Goal: Task Accomplishment & Management: Manage account settings

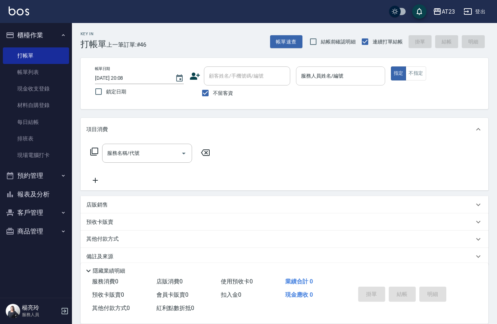
click at [322, 81] on input "服務人員姓名/編號" at bounding box center [340, 76] width 82 height 13
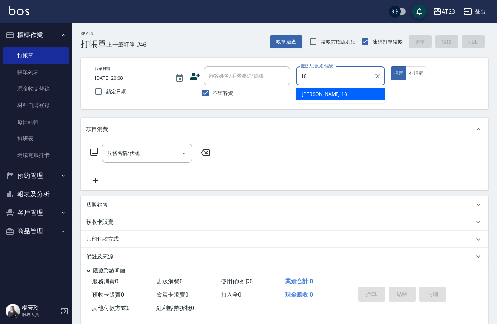
type input "[PERSON_NAME]-18"
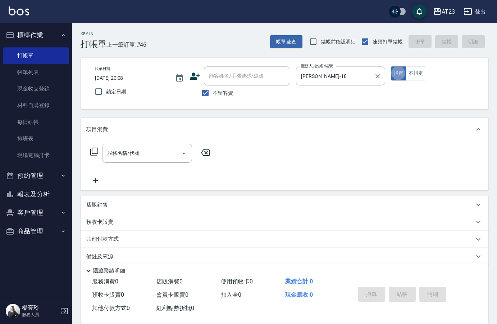
type button "true"
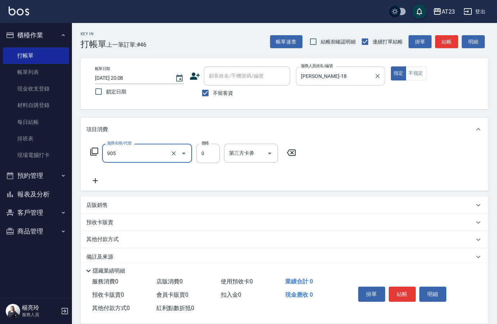
type input "頭皮卡使用(905)"
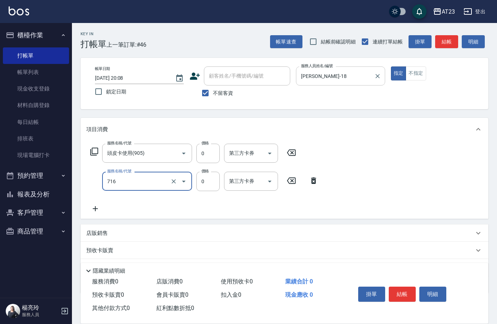
type input "互助160(716)"
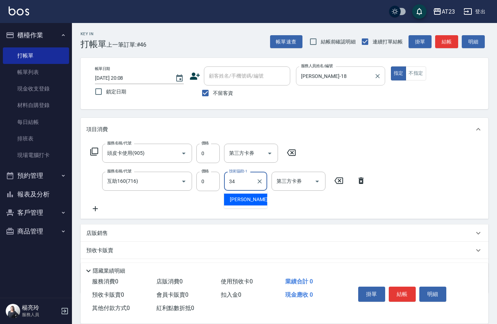
type input "[PERSON_NAME]-34"
click at [414, 288] on button "結帳" at bounding box center [402, 294] width 27 height 15
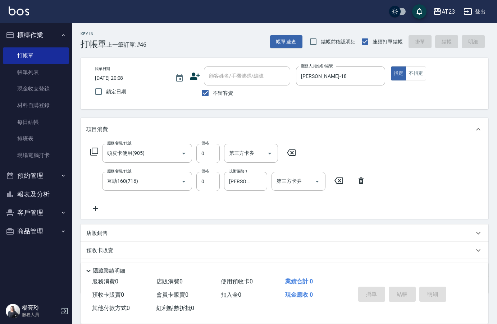
type input "[DATE] 21:04"
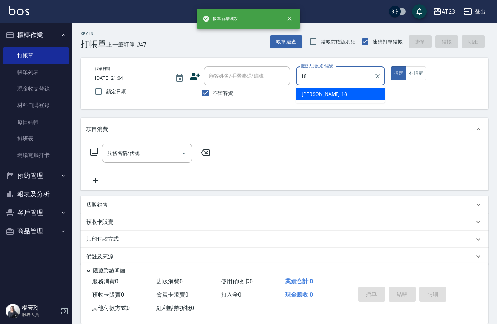
type input "[PERSON_NAME]-18"
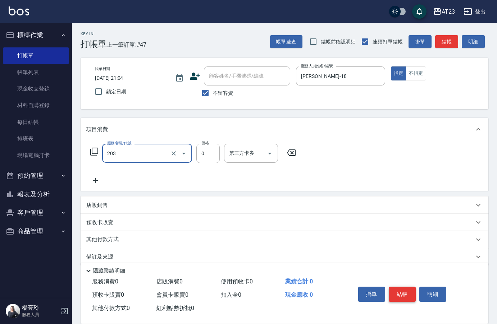
type input "使用洗髮卡(203)"
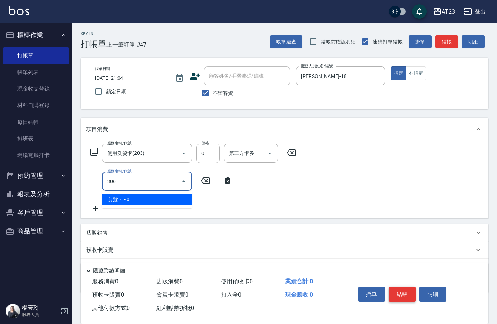
type input "剪髮卡(306)"
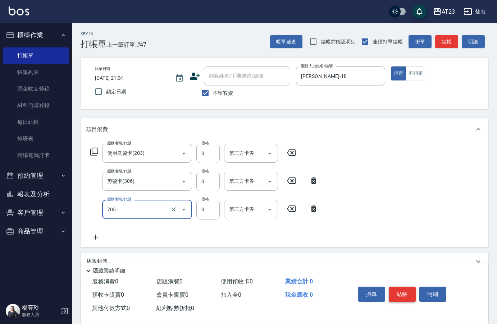
type input "互助50(705)"
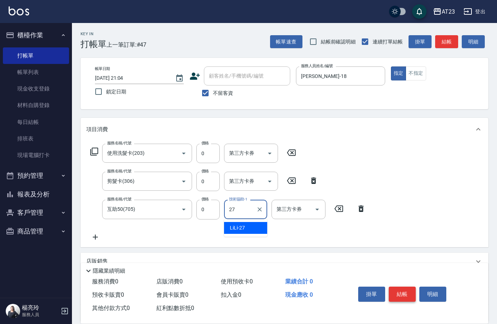
type input "LiLi-27"
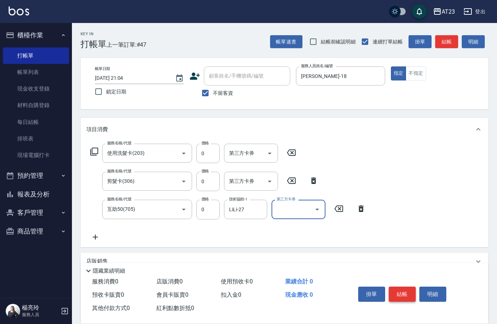
click at [414, 288] on button "結帳" at bounding box center [402, 294] width 27 height 15
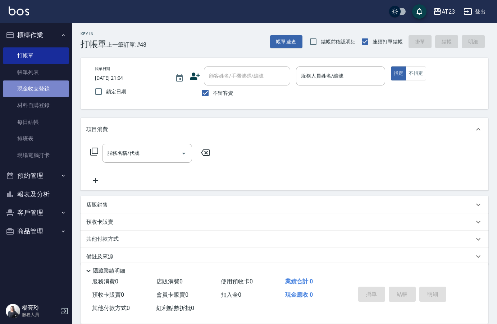
click at [61, 88] on link "現金收支登錄" at bounding box center [36, 89] width 66 height 17
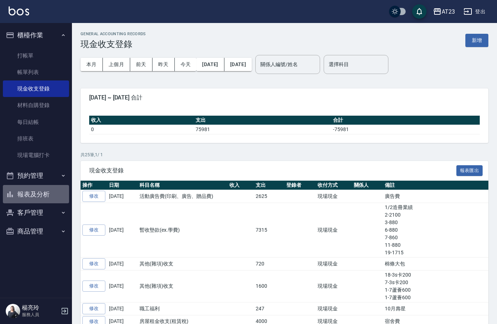
click at [54, 201] on button "報表及分析" at bounding box center [36, 194] width 66 height 19
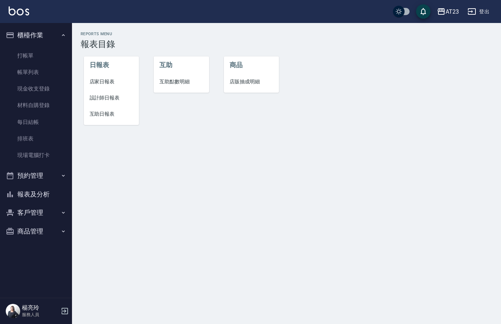
click at [123, 79] on span "店家日報表" at bounding box center [112, 82] width 44 height 8
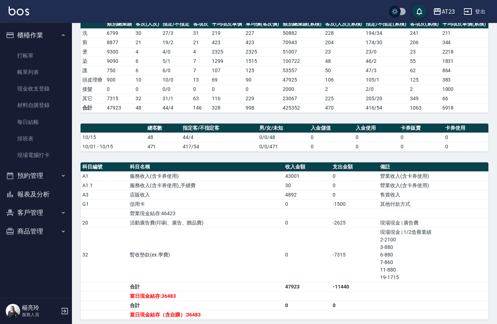
scroll to position [72, 0]
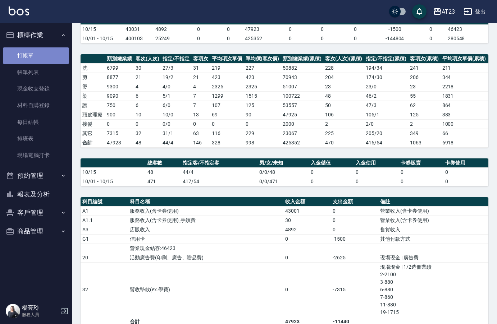
click at [37, 56] on link "打帳單" at bounding box center [36, 55] width 66 height 17
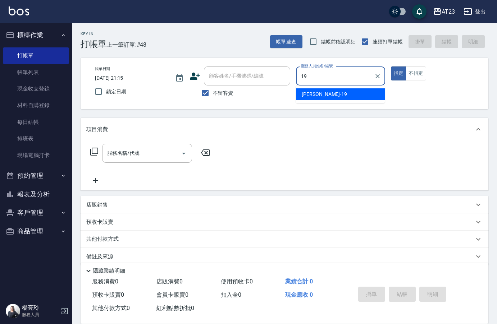
type input "[PERSON_NAME]-19"
type button "true"
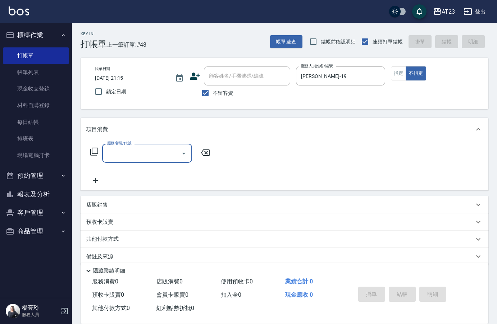
click at [98, 152] on icon at bounding box center [94, 152] width 8 height 8
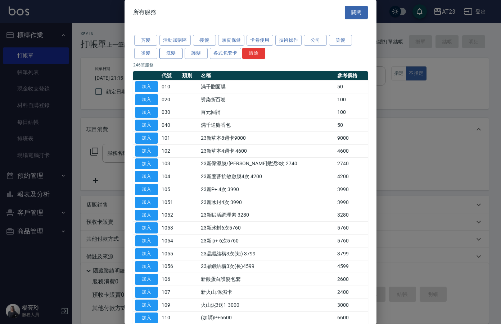
click at [169, 56] on button "洗髮" at bounding box center [170, 53] width 23 height 11
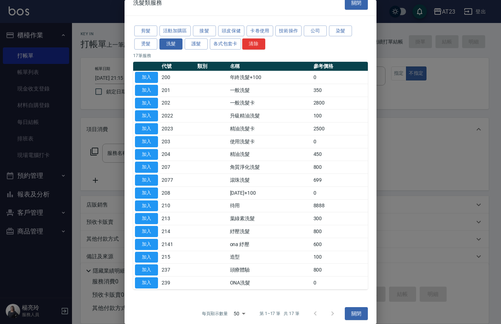
scroll to position [14, 0]
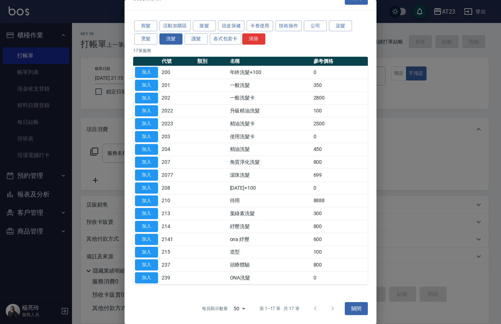
click at [133, 175] on td "加入" at bounding box center [146, 175] width 27 height 13
click at [155, 175] on button "加入" at bounding box center [146, 175] width 23 height 11
type input "滾珠洗髮(2077)"
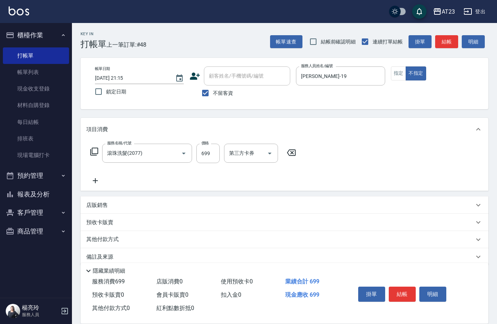
click at [97, 152] on icon at bounding box center [94, 151] width 9 height 9
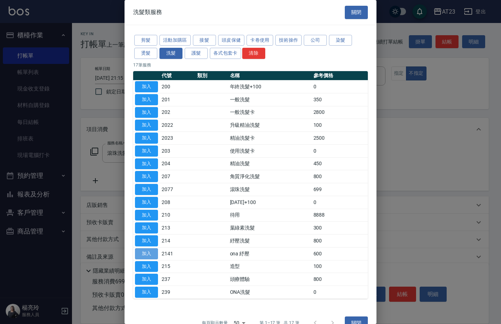
click at [143, 254] on button "加入" at bounding box center [146, 253] width 23 height 11
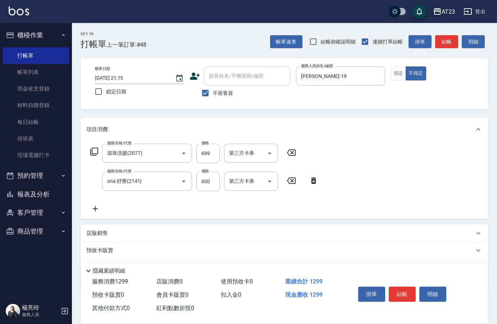
click at [195, 183] on div "服務名稱/代號 ona 紓壓(2141) 服務名稱/代號 價格 600 價格 第三方卡券 第三方卡券" at bounding box center [204, 181] width 236 height 19
click at [203, 181] on input "600" at bounding box center [207, 181] width 23 height 19
type input "400"
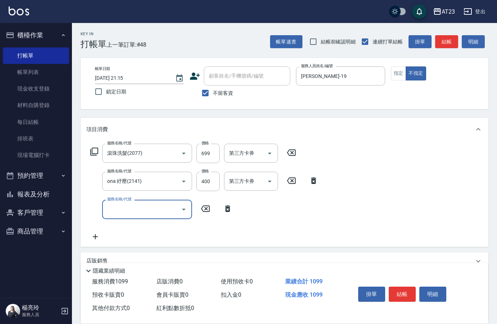
click at [95, 150] on icon at bounding box center [94, 151] width 9 height 9
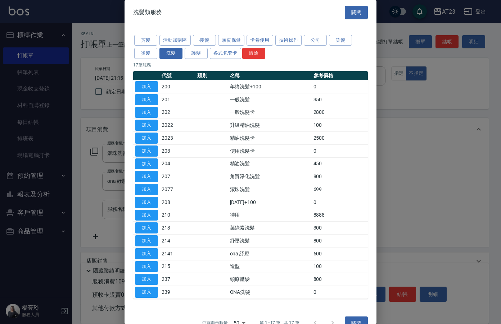
drag, startPoint x: 262, startPoint y: 38, endPoint x: 302, endPoint y: 52, distance: 42.1
click at [302, 52] on div "剪髮 活動加購區 接髮 頭皮保健 卡卷使用 技術操作 公司 染髮 燙髮 洗髮 護髮 各式包套卡 清除" at bounding box center [250, 47] width 234 height 27
click at [227, 55] on button "各式包套卡" at bounding box center [225, 53] width 31 height 11
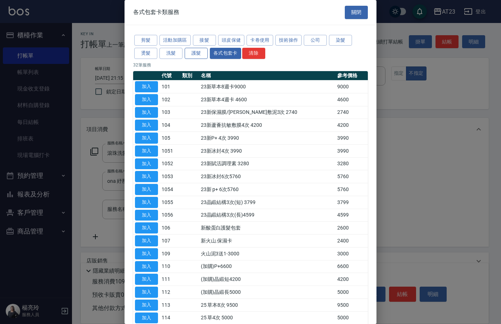
click at [193, 49] on button "護髮" at bounding box center [195, 53] width 23 height 11
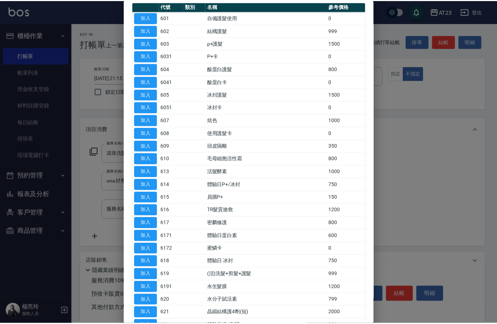
scroll to position [72, 0]
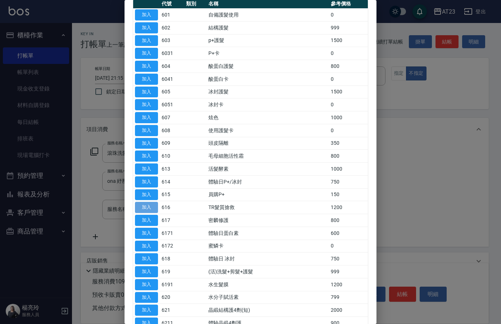
click at [151, 208] on button "加入" at bounding box center [146, 207] width 23 height 11
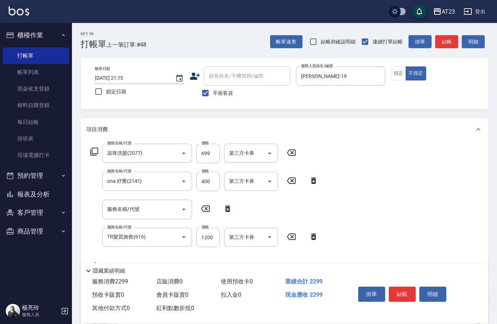
click at [226, 210] on icon at bounding box center [227, 209] width 5 height 6
type input "TR髮質搶救(616)"
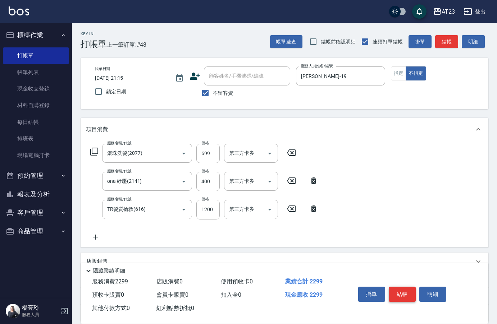
click at [405, 292] on button "結帳" at bounding box center [402, 294] width 27 height 15
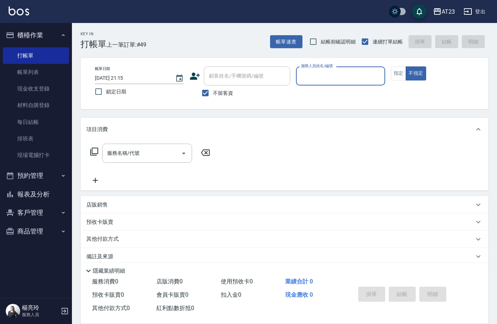
click at [36, 196] on button "報表及分析" at bounding box center [36, 194] width 66 height 19
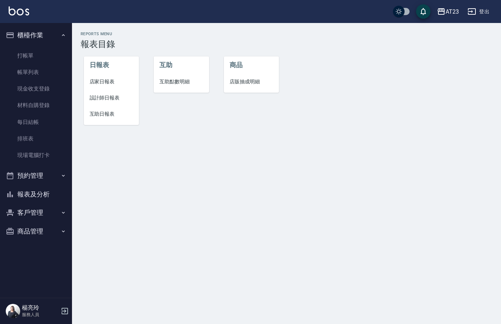
click at [104, 82] on span "店家日報表" at bounding box center [112, 82] width 44 height 8
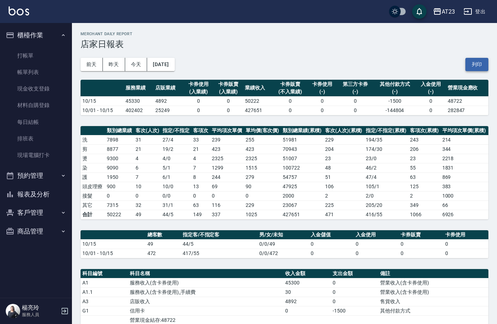
click at [473, 61] on button "列印" at bounding box center [476, 64] width 23 height 13
click at [40, 196] on button "報表及分析" at bounding box center [36, 194] width 66 height 19
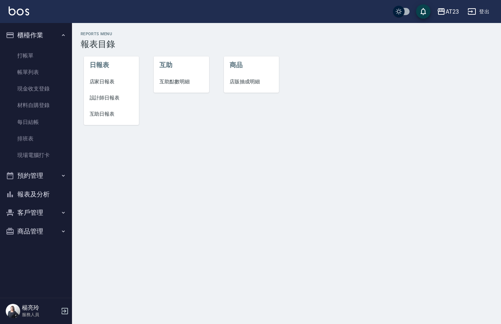
click at [106, 95] on span "設計師日報表" at bounding box center [112, 98] width 44 height 8
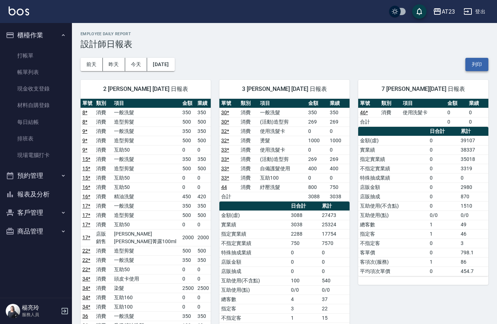
click at [475, 64] on button "列印" at bounding box center [476, 64] width 23 height 13
click at [43, 198] on button "報表及分析" at bounding box center [36, 194] width 66 height 19
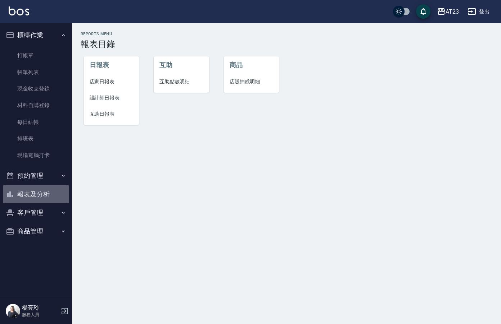
click at [49, 198] on button "報表及分析" at bounding box center [36, 194] width 66 height 19
click at [104, 115] on span "互助日報表" at bounding box center [112, 114] width 44 height 8
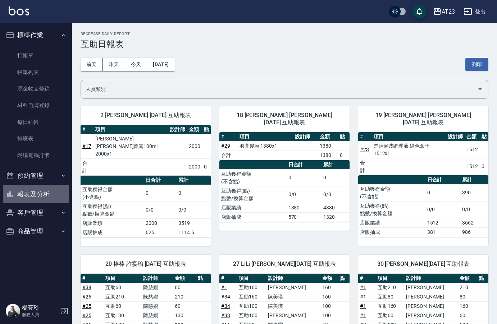
click at [44, 192] on button "報表及分析" at bounding box center [36, 194] width 66 height 19
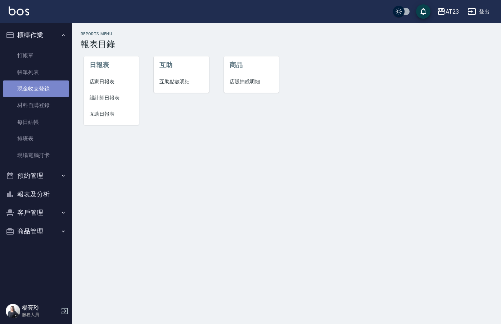
click at [47, 84] on link "現金收支登錄" at bounding box center [36, 89] width 66 height 17
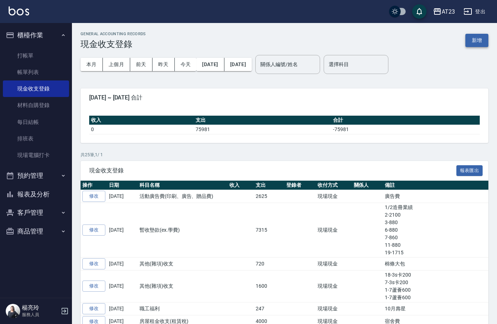
click at [474, 34] on button "新增" at bounding box center [476, 40] width 23 height 13
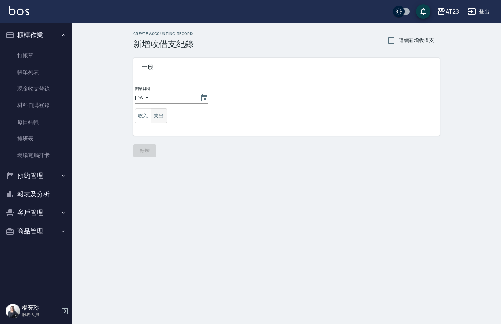
click at [165, 120] on button "支出" at bounding box center [159, 116] width 16 height 15
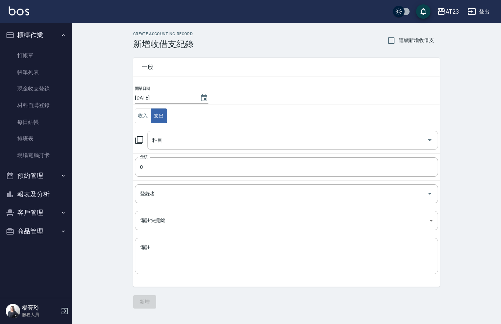
drag, startPoint x: 197, startPoint y: 154, endPoint x: 197, endPoint y: 149, distance: 5.8
click at [197, 150] on tbody "開單日期 [DATE] 收入 支出 科目 科目 金額 0 金額 登錄者 登錄者 備註快捷鍵 ​ 備註快捷鍵 備註 x 備註" at bounding box center [286, 182] width 306 height 193
click at [198, 147] on div "科目" at bounding box center [292, 140] width 291 height 19
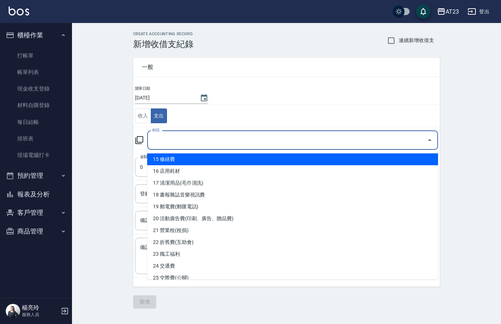
scroll to position [180, 0]
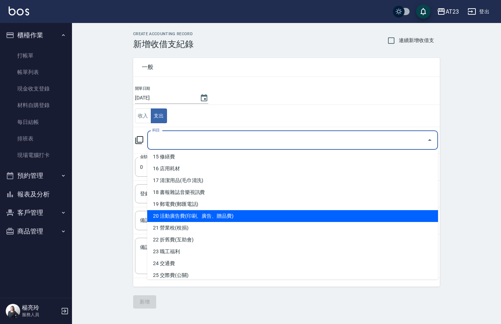
click at [315, 219] on li "20 活動廣告費(印刷、廣告、贈品費)" at bounding box center [292, 216] width 291 height 12
type input "20 活動廣告費(印刷、廣告、贈品費)"
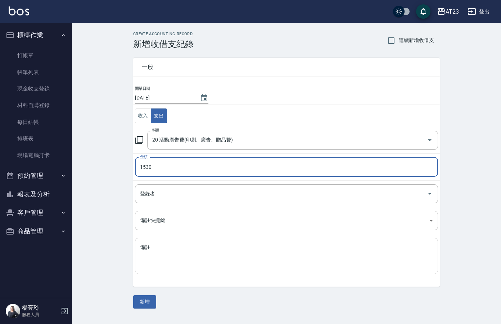
type input "1530"
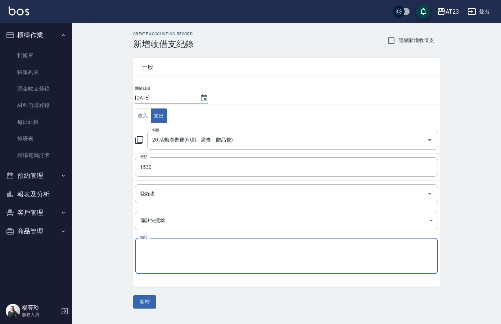
click at [165, 259] on textarea "備註" at bounding box center [286, 256] width 293 height 24
type textarea "x"
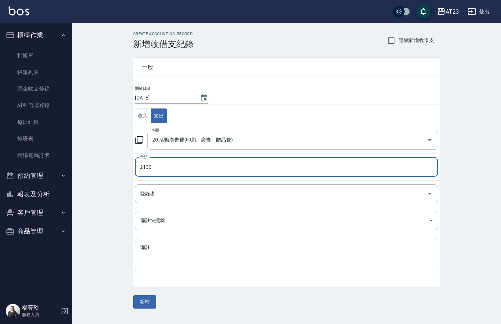
type input "2130"
click at [279, 267] on textarea "備註" at bounding box center [286, 256] width 293 height 24
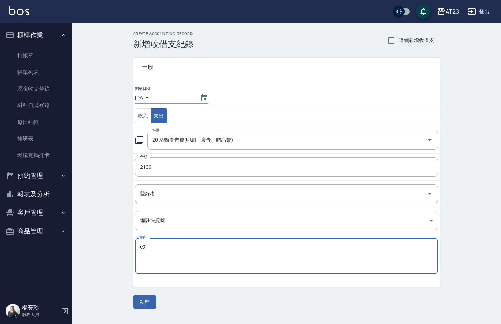
type textarea "c"
click at [156, 247] on textarea "海報竟貼-1530 BOSS名片-600" at bounding box center [286, 256] width 293 height 24
type textarea "海報、鏡貼-1530 BOSS名片-600"
click at [145, 303] on button "新增" at bounding box center [144, 302] width 23 height 13
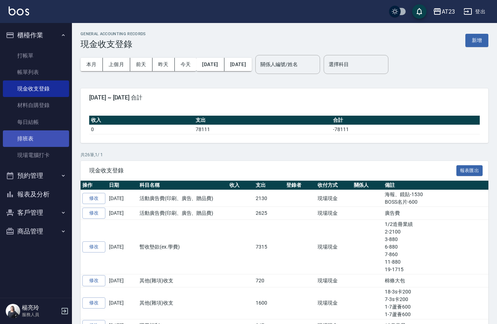
click at [35, 143] on link "排班表" at bounding box center [36, 139] width 66 height 17
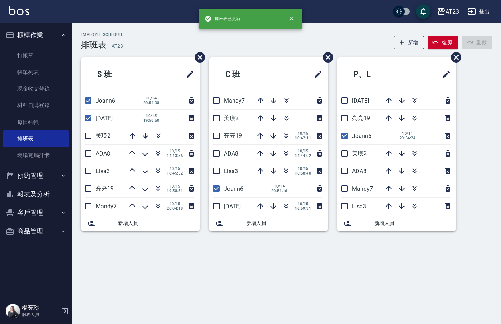
drag, startPoint x: 95, startPoint y: 139, endPoint x: 96, endPoint y: 149, distance: 9.4
click at [95, 140] on input "checkbox" at bounding box center [88, 135] width 15 height 15
checkbox input "true"
click at [94, 155] on input "checkbox" at bounding box center [88, 153] width 15 height 15
checkbox input "true"
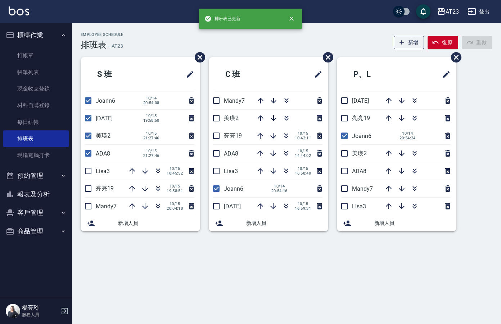
drag, startPoint x: 94, startPoint y: 171, endPoint x: 94, endPoint y: 178, distance: 7.2
click at [94, 172] on input "checkbox" at bounding box center [88, 171] width 15 height 15
checkbox input "true"
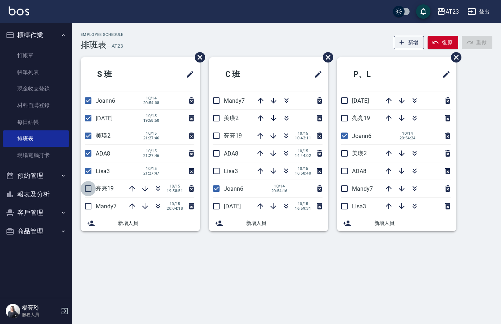
click at [92, 189] on input "checkbox" at bounding box center [88, 188] width 15 height 15
checkbox input "true"
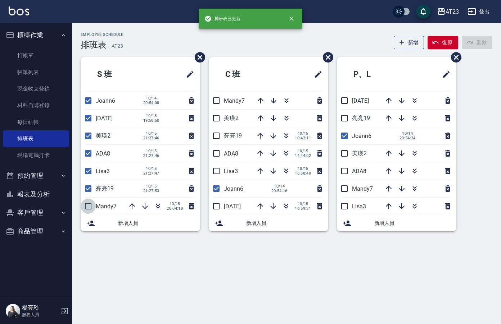
click at [87, 206] on input "checkbox" at bounding box center [88, 206] width 15 height 15
checkbox input "true"
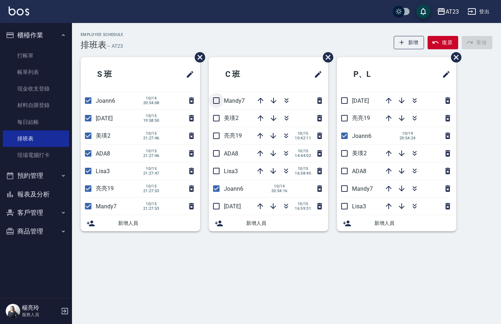
click at [216, 104] on input "checkbox" at bounding box center [216, 100] width 15 height 15
checkbox input "true"
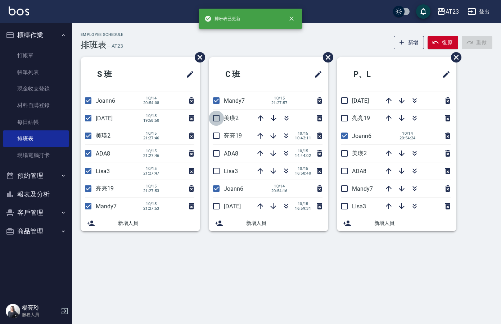
drag, startPoint x: 216, startPoint y: 119, endPoint x: 218, endPoint y: 127, distance: 8.4
click at [216, 119] on input "checkbox" at bounding box center [216, 118] width 15 height 15
checkbox input "true"
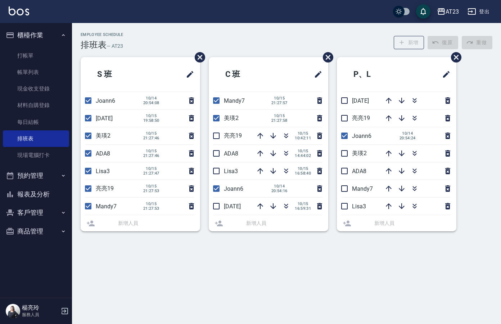
drag, startPoint x: 218, startPoint y: 136, endPoint x: 216, endPoint y: 132, distance: 4.2
click at [218, 136] on input "checkbox" at bounding box center [216, 135] width 15 height 15
checkbox input "true"
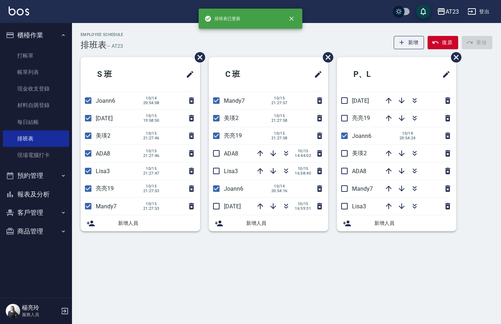
click at [217, 154] on input "checkbox" at bounding box center [216, 153] width 15 height 15
checkbox input "true"
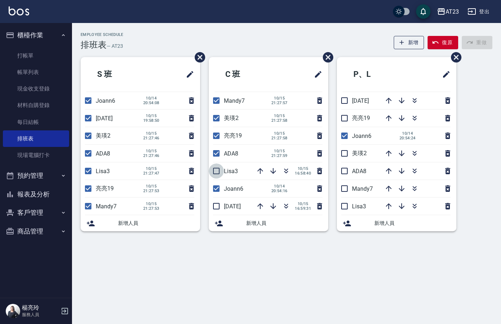
click at [217, 170] on input "checkbox" at bounding box center [216, 171] width 15 height 15
checkbox input "true"
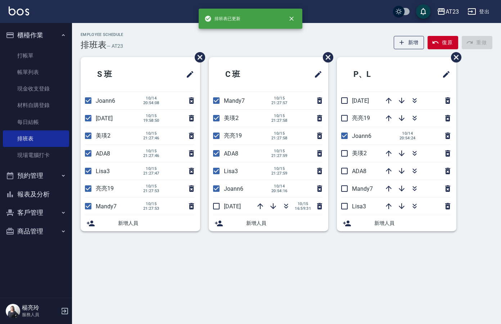
click at [218, 205] on input "checkbox" at bounding box center [216, 206] width 15 height 15
checkbox input "true"
click at [343, 99] on input "checkbox" at bounding box center [344, 100] width 15 height 15
checkbox input "true"
drag, startPoint x: 344, startPoint y: 122, endPoint x: 344, endPoint y: 130, distance: 7.9
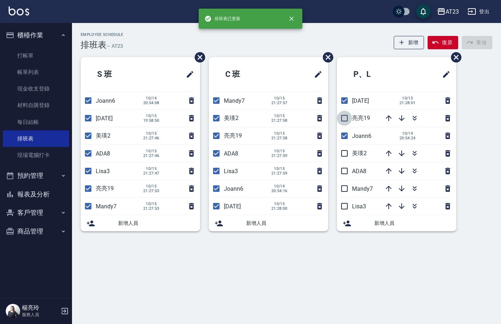
click at [344, 122] on input "checkbox" at bounding box center [344, 118] width 15 height 15
checkbox input "true"
drag, startPoint x: 345, startPoint y: 149, endPoint x: 347, endPoint y: 155, distance: 6.7
click at [345, 149] on input "checkbox" at bounding box center [344, 153] width 15 height 15
checkbox input "true"
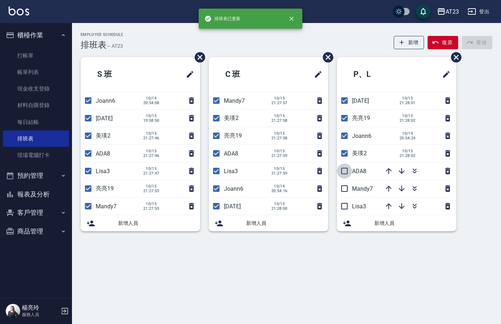
drag, startPoint x: 345, startPoint y: 172, endPoint x: 346, endPoint y: 191, distance: 18.8
click at [344, 175] on input "checkbox" at bounding box center [344, 171] width 15 height 15
checkbox input "true"
click at [345, 194] on input "checkbox" at bounding box center [344, 188] width 15 height 15
checkbox input "true"
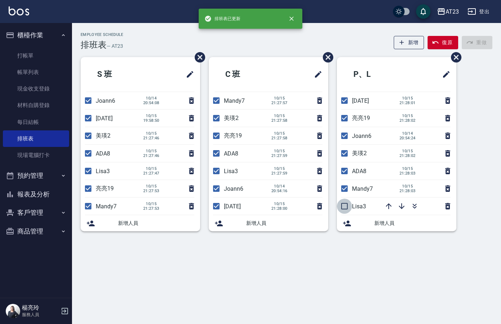
drag, startPoint x: 345, startPoint y: 203, endPoint x: 419, endPoint y: 143, distance: 95.3
click at [350, 203] on input "checkbox" at bounding box center [344, 206] width 15 height 15
checkbox input "true"
